Goal: Task Accomplishment & Management: Manage account settings

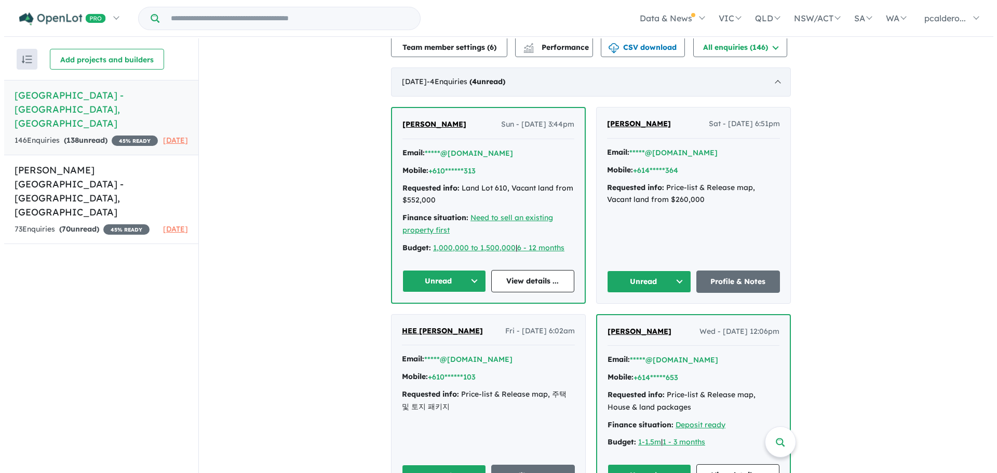
scroll to position [208, 0]
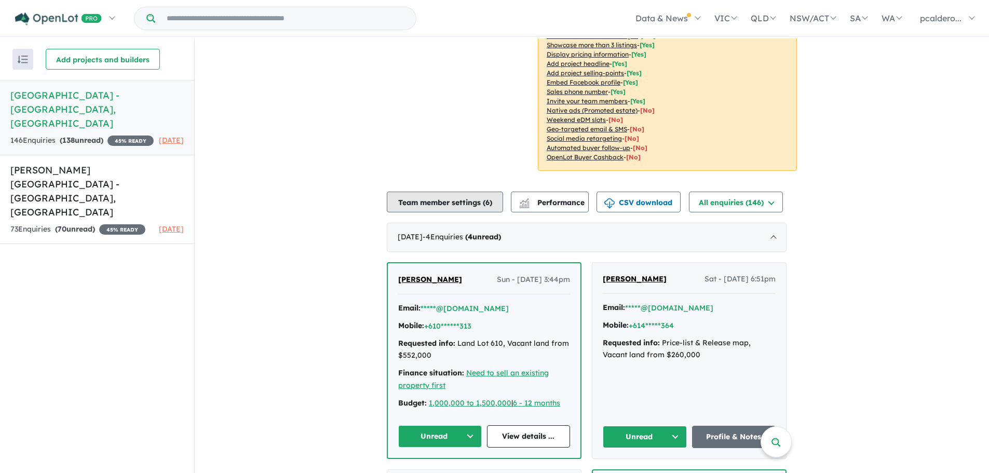
click at [462, 192] on button "Team member settings ( 6 )" at bounding box center [445, 202] width 116 height 21
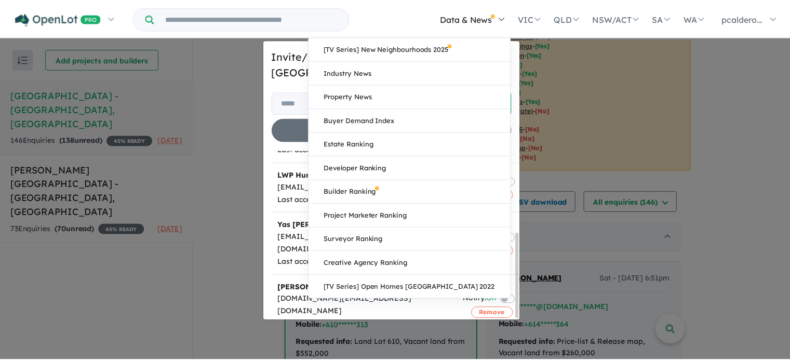
scroll to position [162, 0]
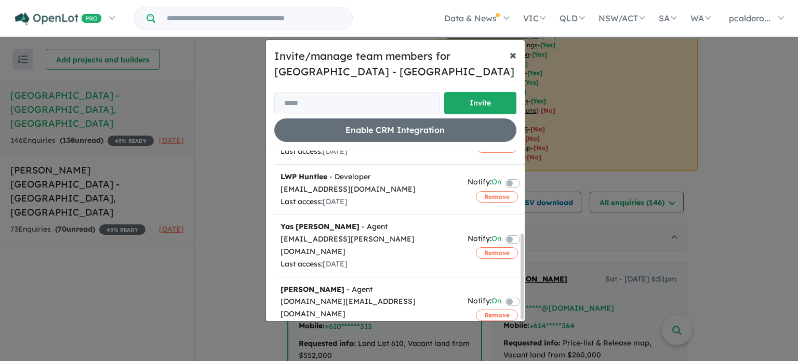
click at [511, 55] on span "×" at bounding box center [512, 55] width 7 height 16
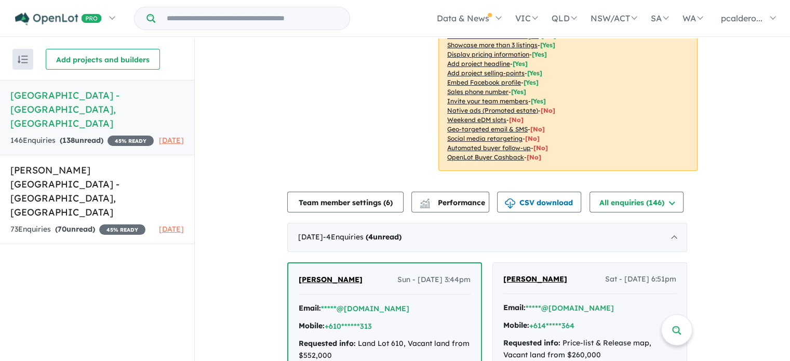
click at [83, 109] on h5 "[GEOGRAPHIC_DATA] - [GEOGRAPHIC_DATA] , [GEOGRAPHIC_DATA]" at bounding box center [96, 109] width 173 height 42
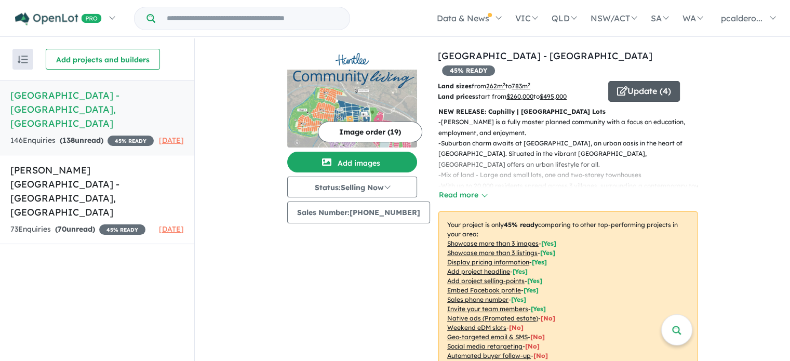
click at [625, 81] on button "Update ( 4 )" at bounding box center [644, 91] width 72 height 21
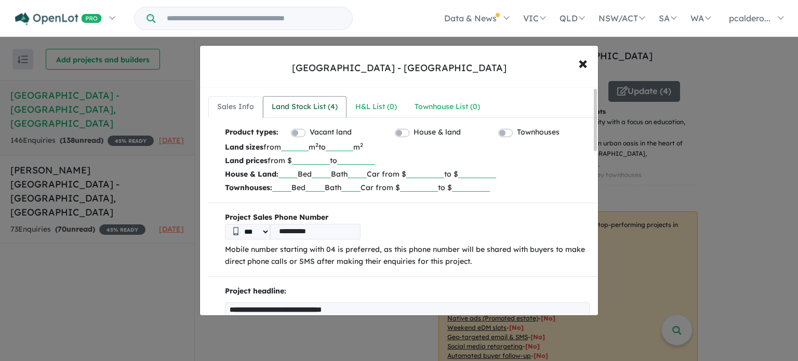
click at [308, 109] on div "Land Stock List ( 4 )" at bounding box center [305, 107] width 66 height 12
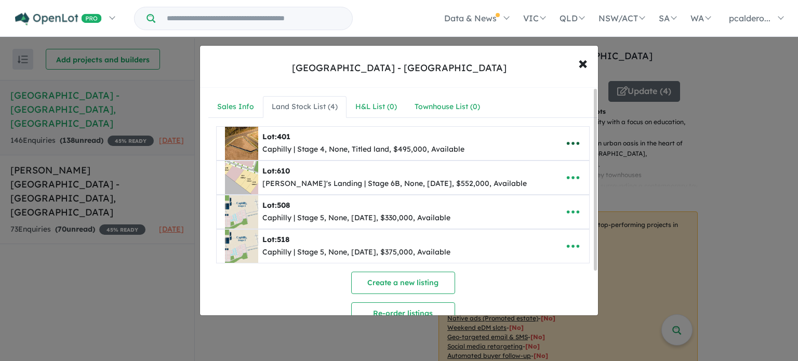
click at [571, 140] on icon "button" at bounding box center [573, 144] width 16 height 16
click at [363, 143] on div "Caphilly | Stage 4, None, Titled land, $495,000, Available" at bounding box center [363, 149] width 202 height 12
click at [282, 140] on span "401" at bounding box center [284, 136] width 14 height 9
click at [568, 139] on icon "button" at bounding box center [573, 144] width 16 height 16
click at [330, 170] on div "Lot: 610" at bounding box center [394, 171] width 264 height 12
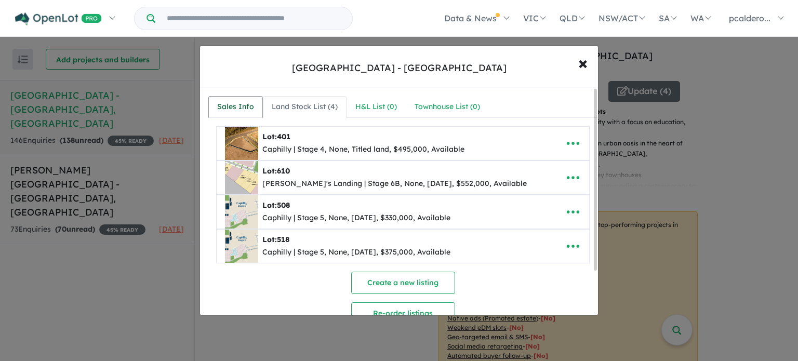
click at [239, 109] on div "Sales Info" at bounding box center [235, 107] width 37 height 12
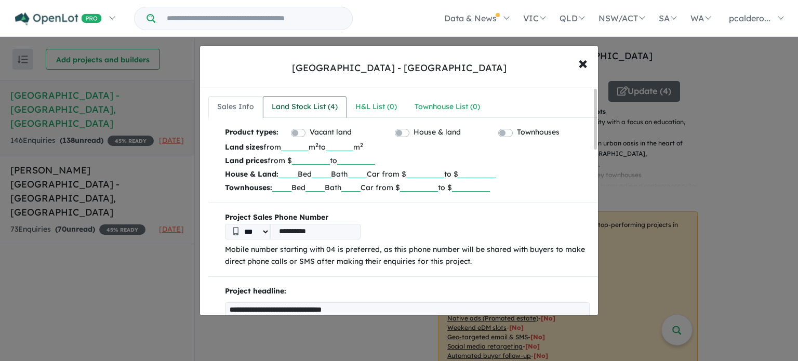
click at [302, 107] on div "Land Stock List ( 4 )" at bounding box center [305, 107] width 66 height 12
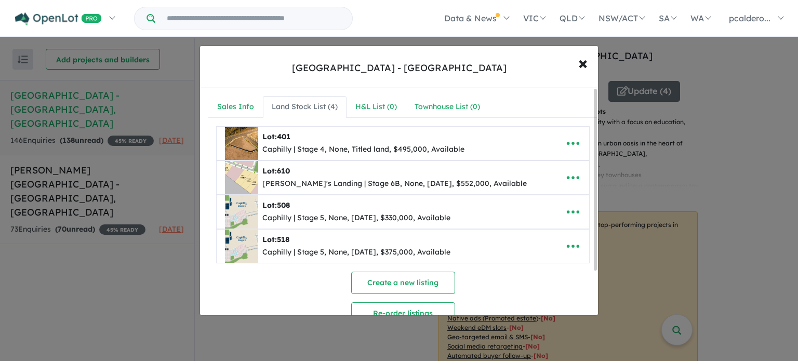
click at [271, 150] on div "Caphilly | Stage 4, None, Titled land, $495,000, Available" at bounding box center [363, 149] width 202 height 12
click at [348, 137] on div "Lot: 401" at bounding box center [363, 137] width 202 height 12
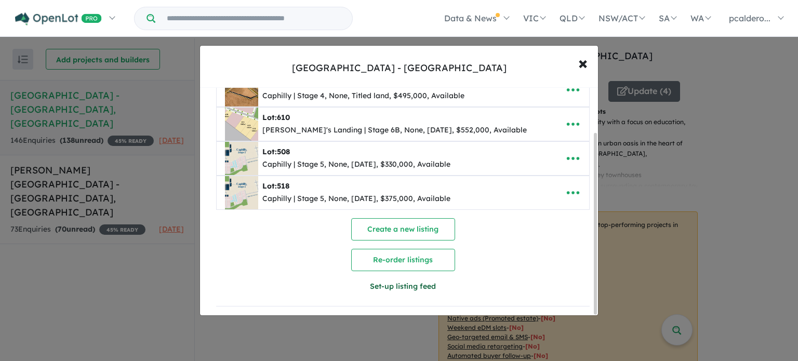
click at [421, 281] on button "Set-up listing feed" at bounding box center [402, 286] width 187 height 22
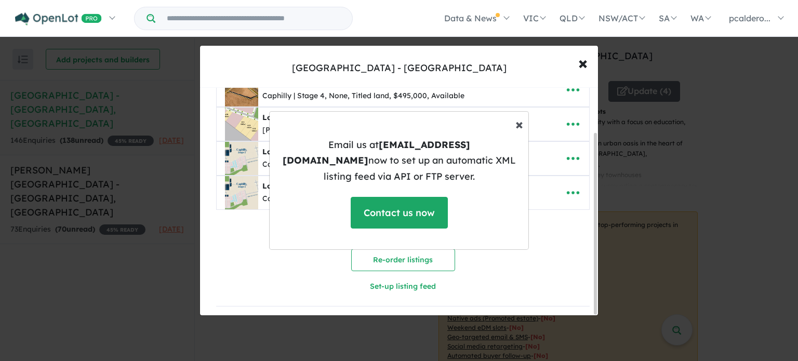
click at [519, 131] on span "×" at bounding box center [519, 124] width 8 height 18
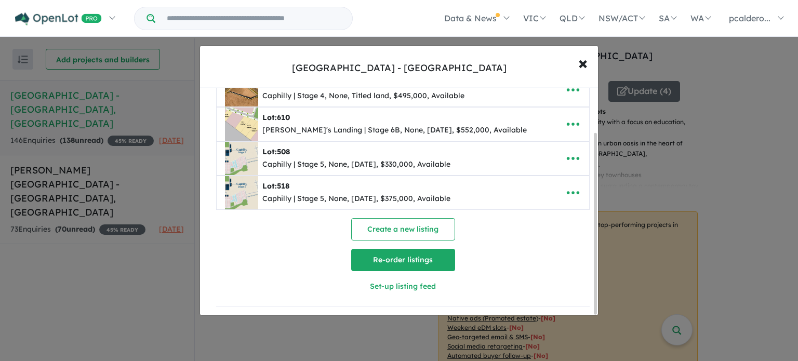
click at [401, 254] on button "Re-order listings" at bounding box center [403, 260] width 104 height 22
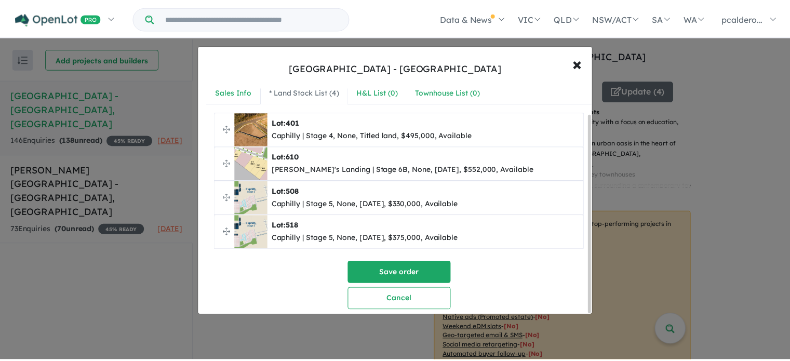
scroll to position [0, 0]
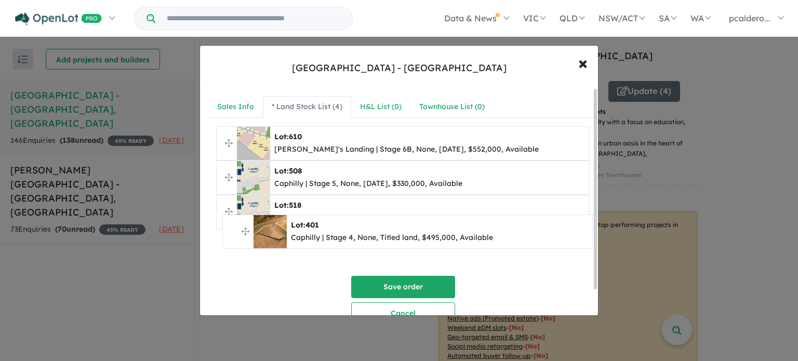
drag, startPoint x: 227, startPoint y: 142, endPoint x: 234, endPoint y: 230, distance: 88.0
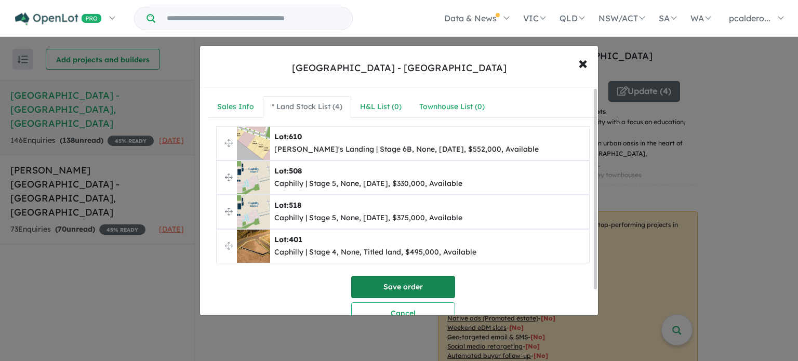
click at [407, 286] on button "Save order" at bounding box center [403, 287] width 104 height 22
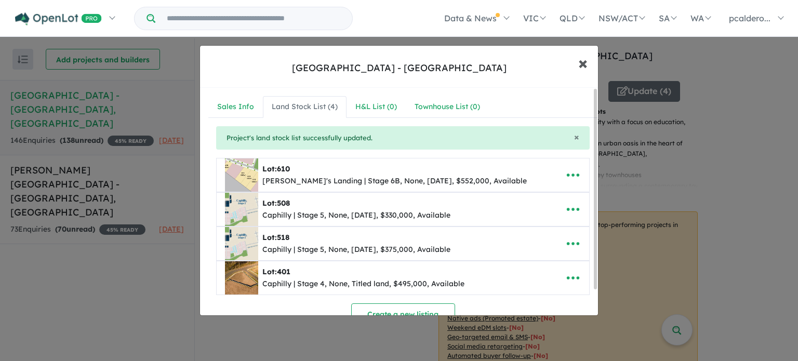
click at [584, 64] on span "×" at bounding box center [582, 62] width 9 height 22
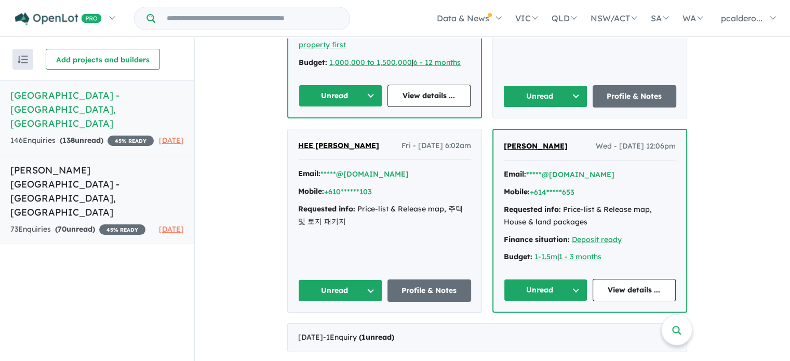
scroll to position [491, 0]
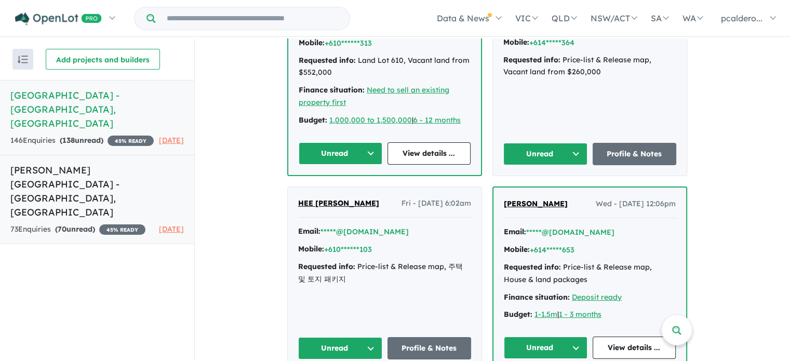
click at [110, 193] on link "[PERSON_NAME][GEOGRAPHIC_DATA] - [GEOGRAPHIC_DATA] , [GEOGRAPHIC_DATA] 73 Enqui…" at bounding box center [97, 199] width 194 height 89
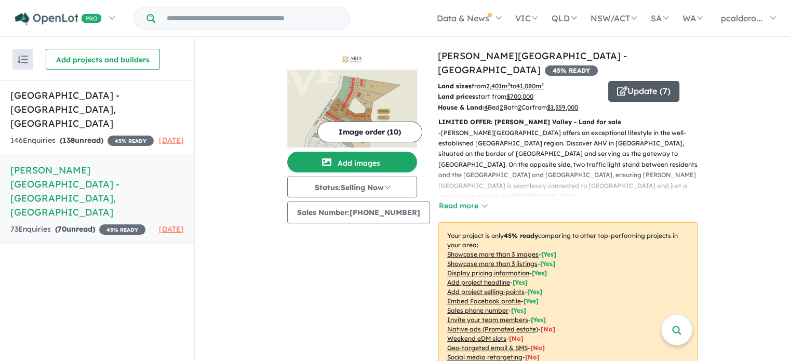
click at [646, 81] on button "Update ( 7 )" at bounding box center [643, 91] width 71 height 21
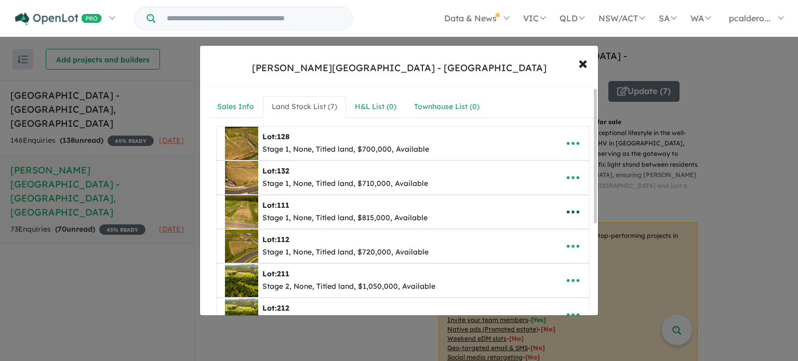
click at [567, 212] on icon "button" at bounding box center [573, 212] width 16 height 16
click at [541, 239] on link "Edit" at bounding box center [549, 238] width 77 height 24
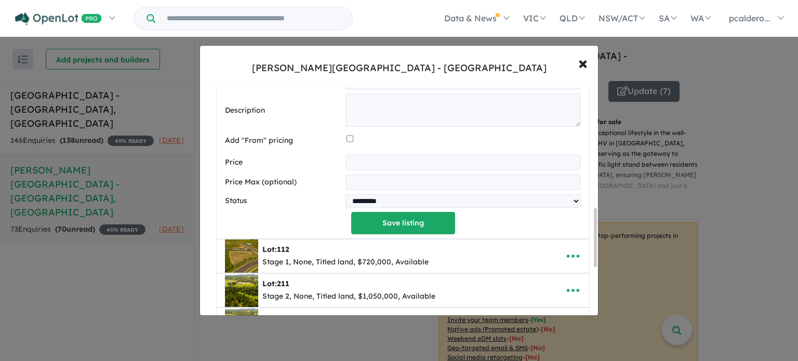
scroll to position [519, 0]
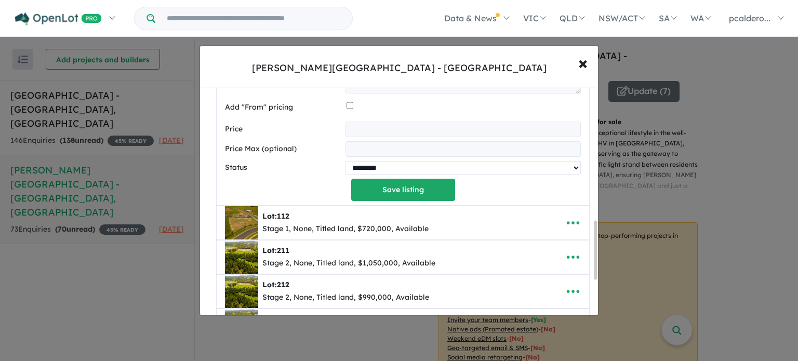
click at [410, 171] on select "********* ******** **** ******" at bounding box center [462, 168] width 235 height 14
select select "****"
click at [345, 161] on select "********* ******** **** ******" at bounding box center [462, 168] width 235 height 14
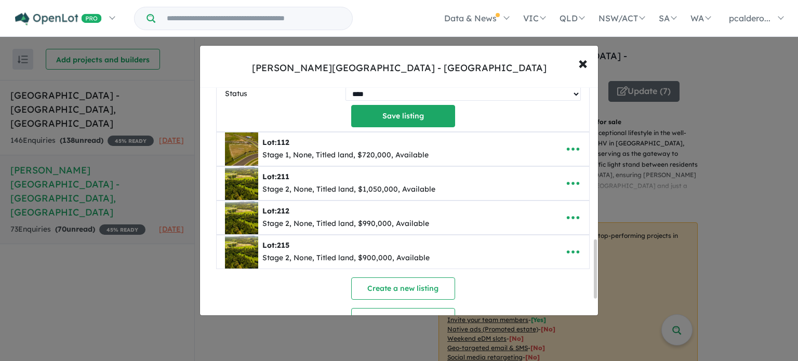
scroll to position [657, 0]
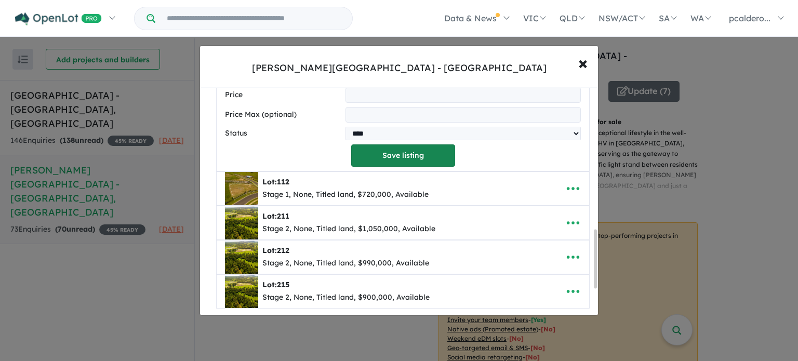
click at [417, 155] on button "Save listing" at bounding box center [403, 155] width 104 height 22
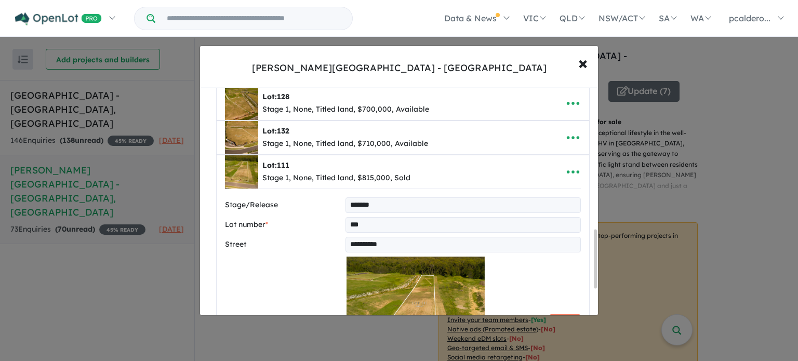
select select "****"
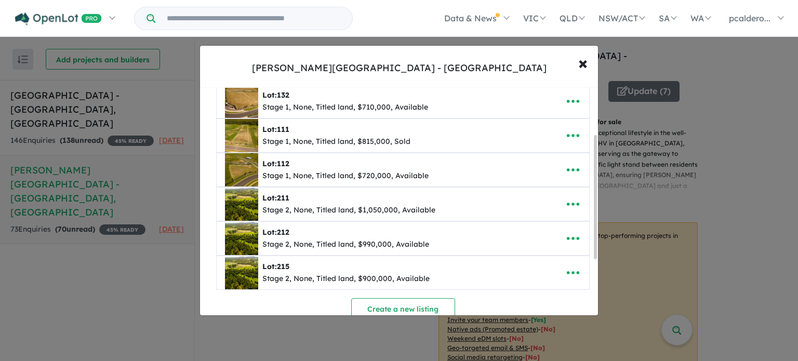
scroll to position [87, 0]
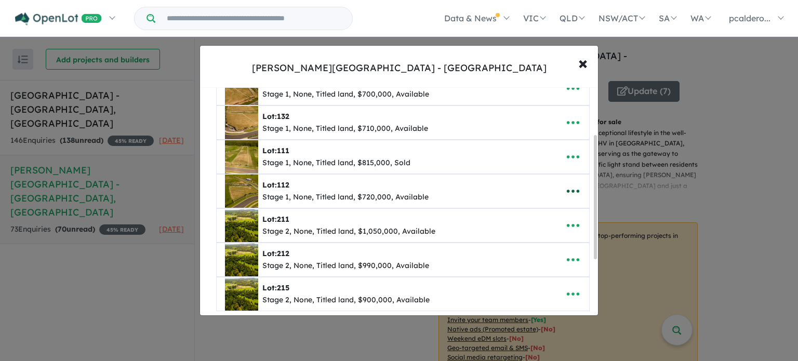
click at [566, 193] on icon "button" at bounding box center [573, 191] width 16 height 16
click at [528, 211] on link "Edit" at bounding box center [549, 218] width 77 height 24
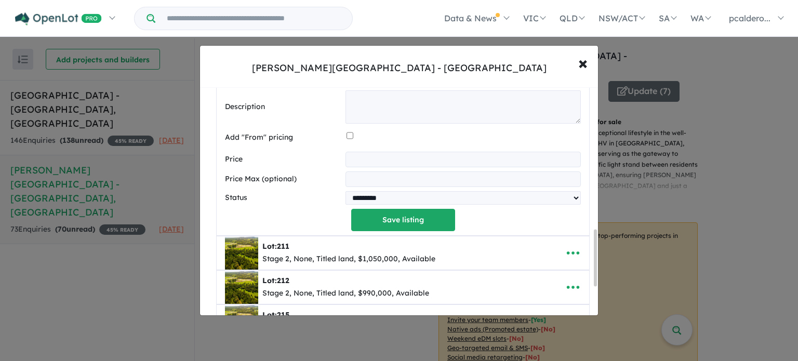
scroll to position [573, 0]
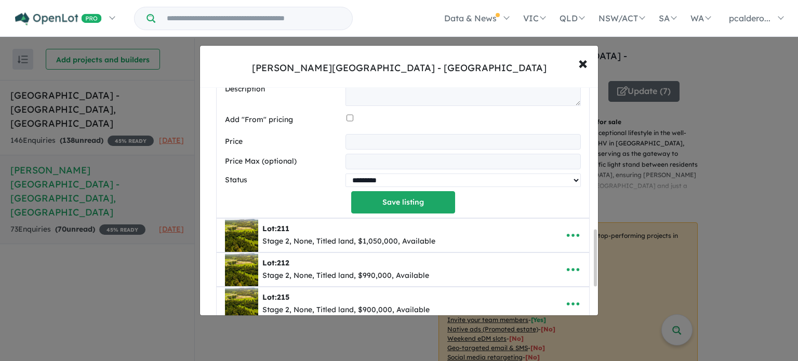
click at [386, 184] on select "********* ******** **** ******" at bounding box center [462, 180] width 235 height 14
select select "****"
click at [345, 173] on select "********* ******** **** ******" at bounding box center [462, 180] width 235 height 14
click at [431, 199] on button "Save listing" at bounding box center [403, 202] width 104 height 22
select select "****"
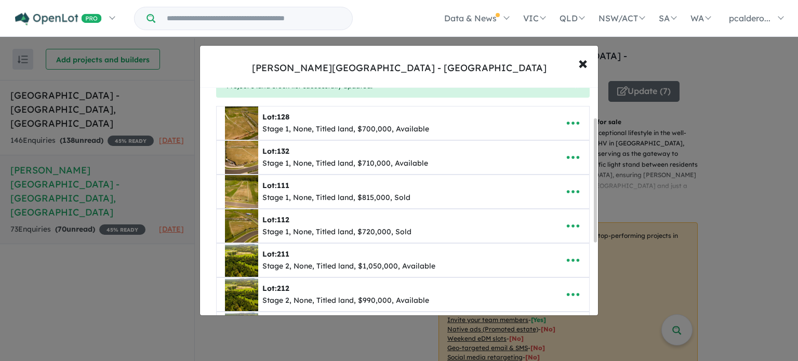
scroll to position [191, 0]
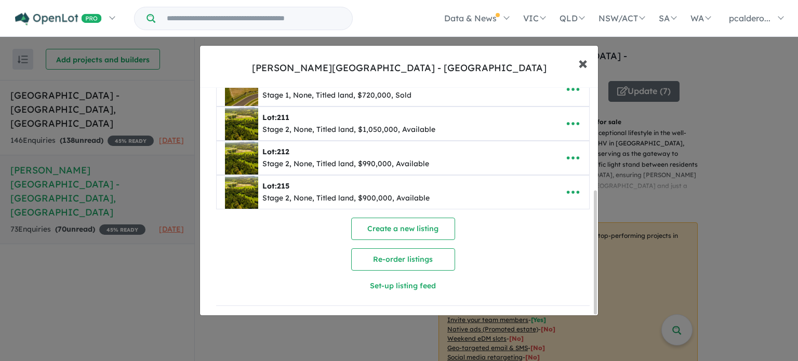
click at [587, 62] on button "× Close" at bounding box center [583, 63] width 30 height 28
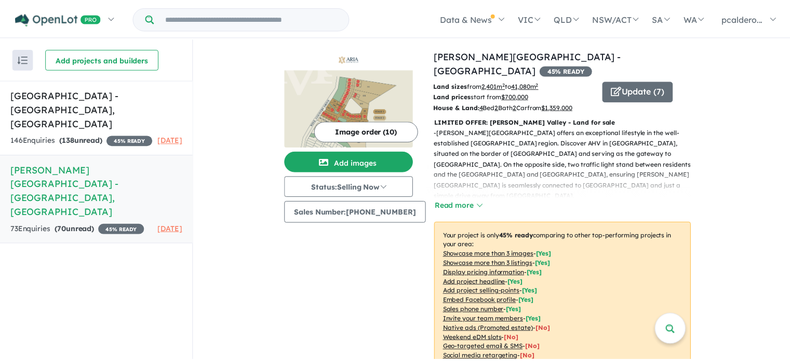
scroll to position [0, 0]
